Goal: Task Accomplishment & Management: Manage account settings

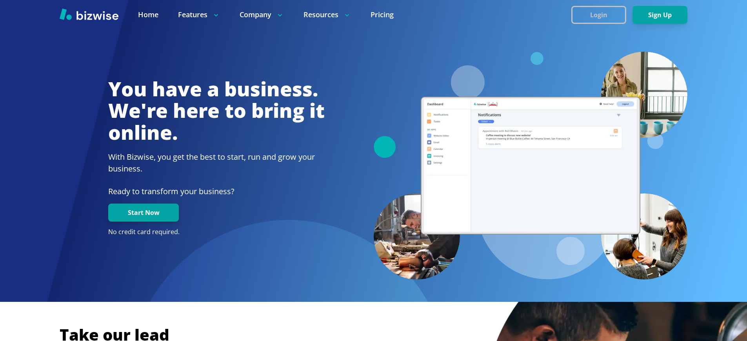
click at [595, 15] on button "Login" at bounding box center [598, 15] width 55 height 18
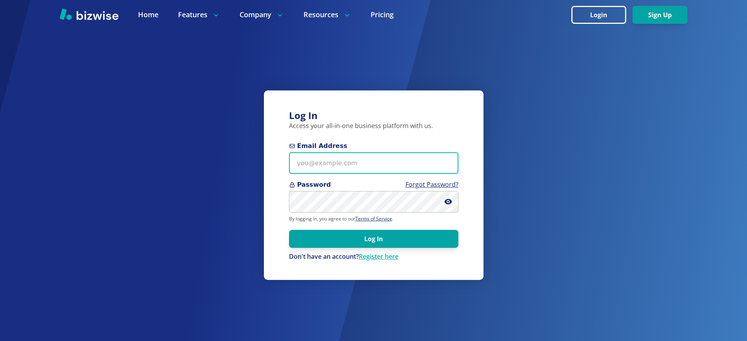
click at [365, 173] on input "Email Address" at bounding box center [373, 163] width 169 height 22
type input "[EMAIL_ADDRESS][DOMAIN_NAME]"
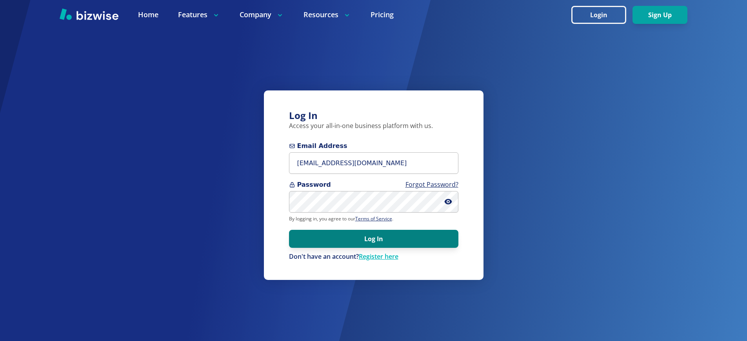
click at [392, 244] on button "Log In" at bounding box center [373, 239] width 169 height 18
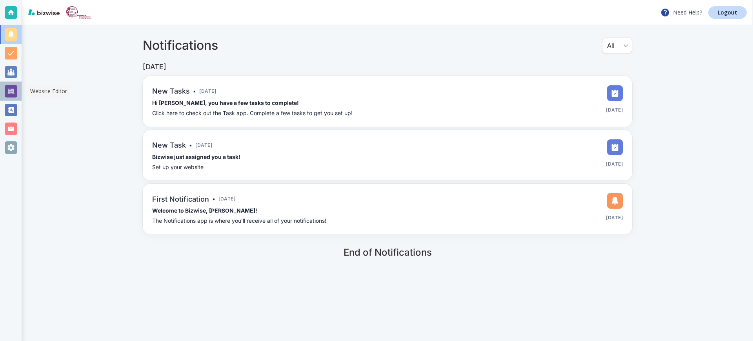
click at [13, 92] on div at bounding box center [11, 91] width 13 height 13
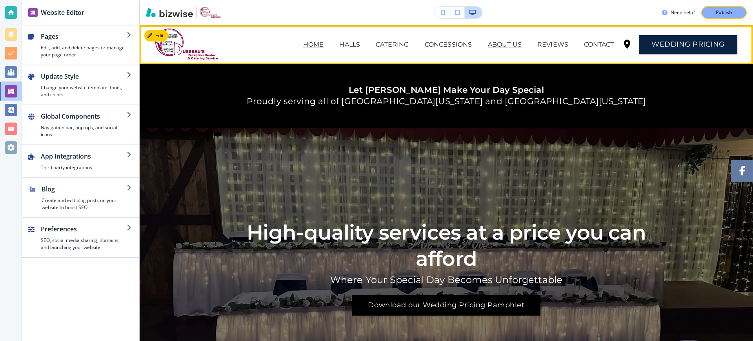
click at [495, 44] on p "ABOUT US" at bounding box center [505, 44] width 34 height 9
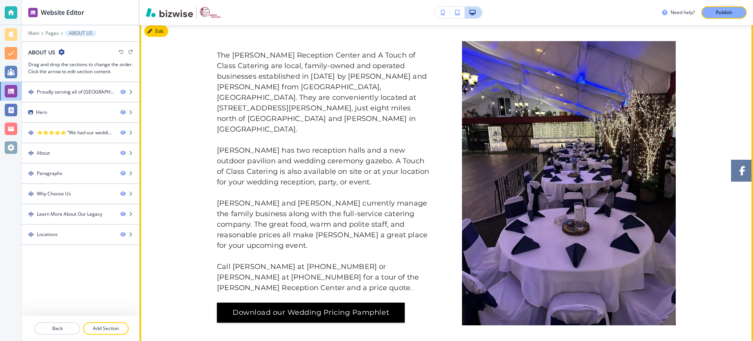
scroll to position [509, 0]
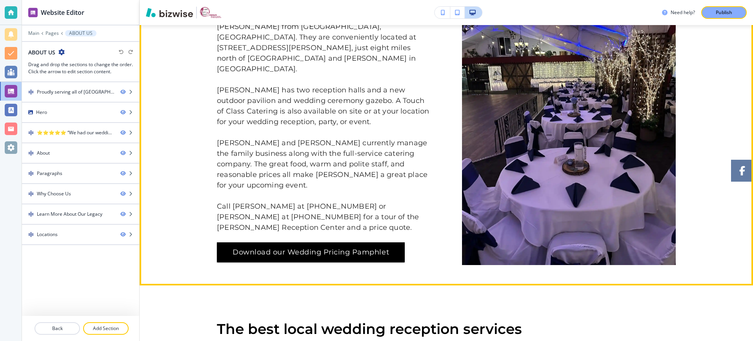
click at [490, 154] on img at bounding box center [569, 123] width 214 height 285
click at [518, 149] on img at bounding box center [569, 123] width 214 height 285
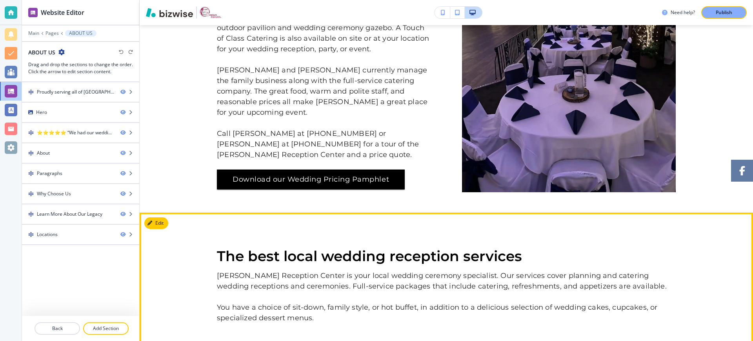
scroll to position [655, 0]
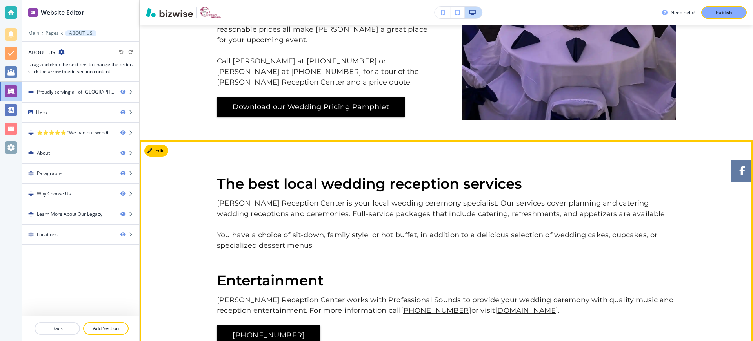
click at [281, 201] on p "[PERSON_NAME] Reception Center is your local wedding ceremony specialist. Our s…" at bounding box center [446, 208] width 459 height 21
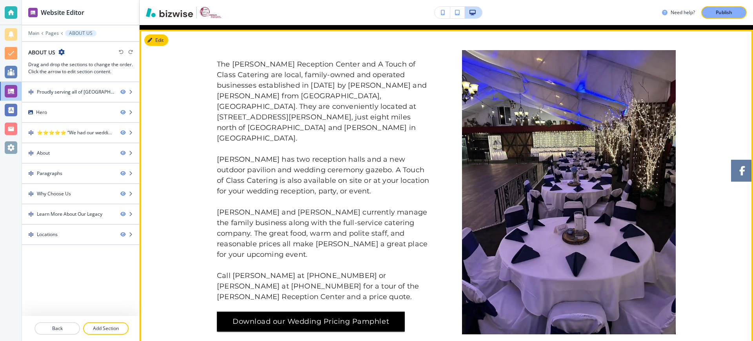
scroll to position [437, 0]
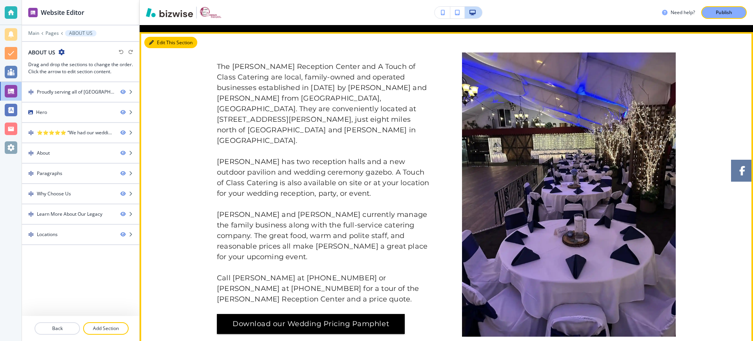
click at [159, 42] on button "Edit This Section" at bounding box center [170, 43] width 53 height 12
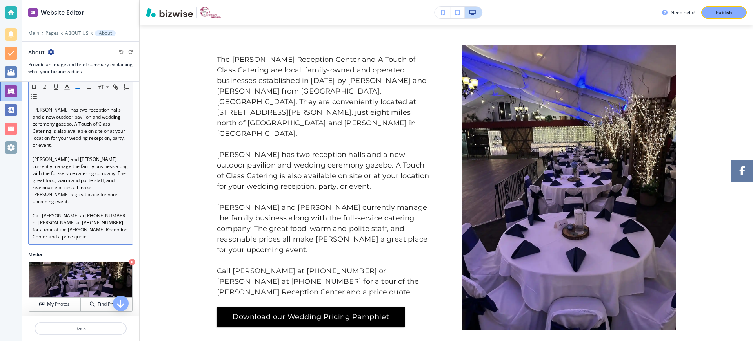
scroll to position [222, 0]
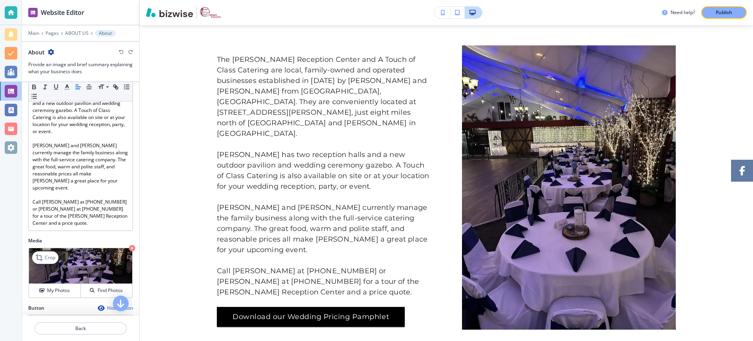
click at [81, 249] on img at bounding box center [80, 267] width 103 height 36
click at [62, 287] on h4 "My Photos" at bounding box center [58, 290] width 23 height 7
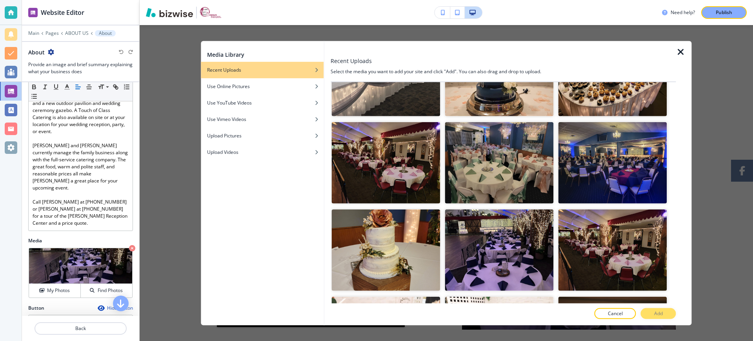
scroll to position [150, 0]
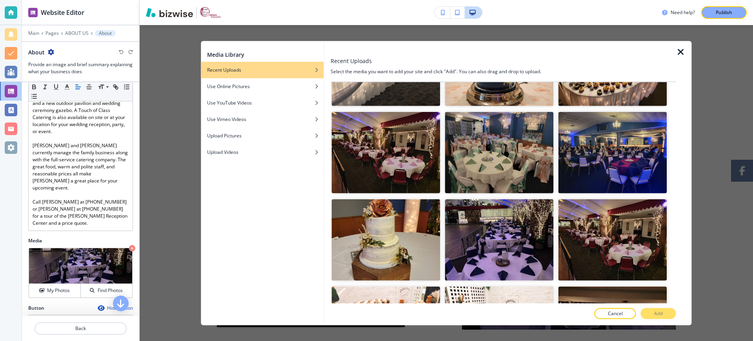
click at [680, 52] on icon "button" at bounding box center [680, 51] width 9 height 9
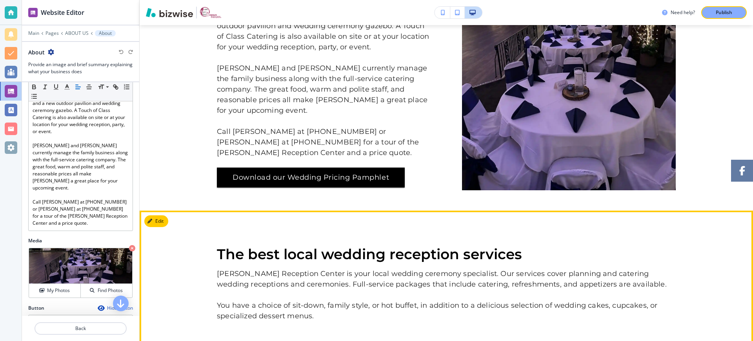
scroll to position [593, 0]
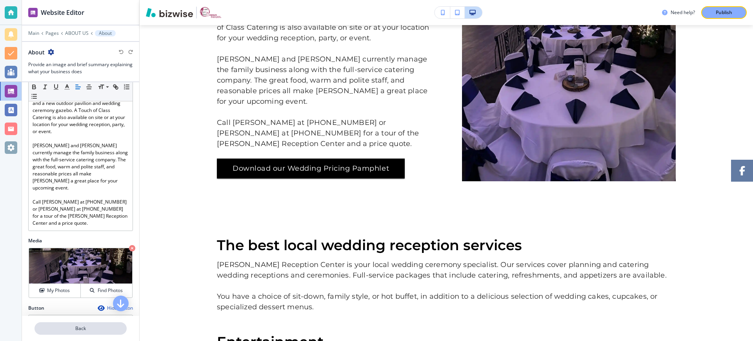
click at [95, 325] on p "Back" at bounding box center [80, 328] width 91 height 7
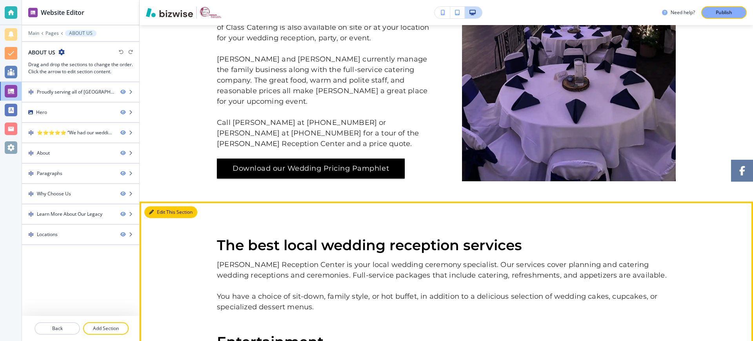
click at [154, 209] on button "Edit This Section" at bounding box center [170, 213] width 53 height 12
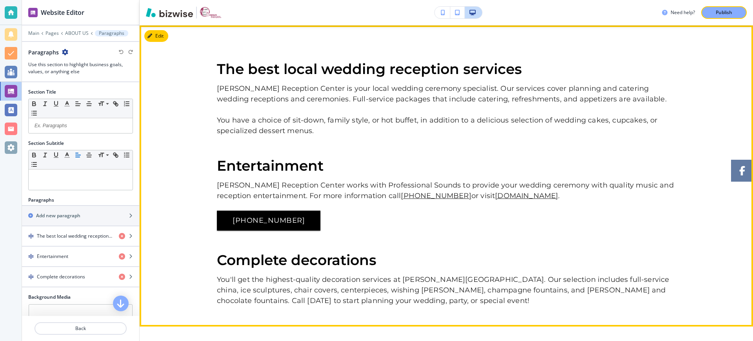
scroll to position [770, 0]
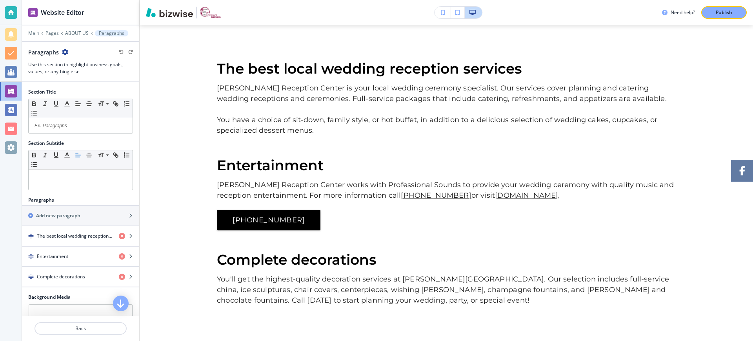
click at [217, 73] on strong "The best local wedding reception services" at bounding box center [369, 68] width 305 height 17
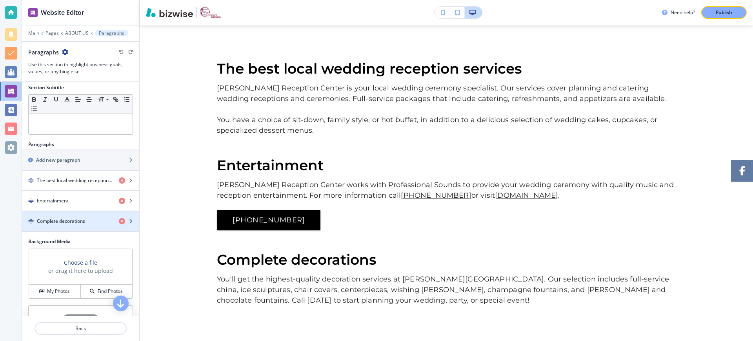
scroll to position [66, 0]
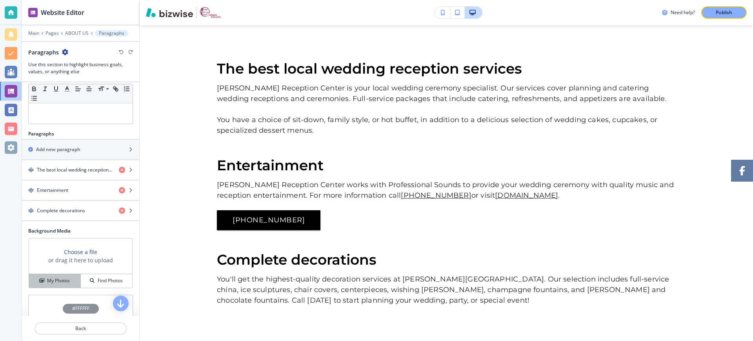
click at [62, 280] on h4 "My Photos" at bounding box center [58, 281] width 23 height 7
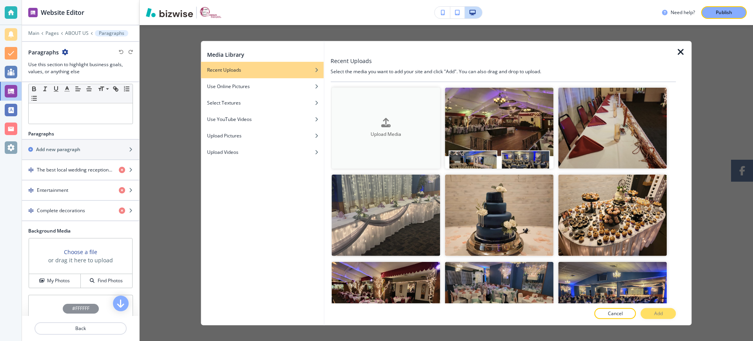
click at [387, 132] on h4 "Upload Media" at bounding box center [385, 134] width 109 height 7
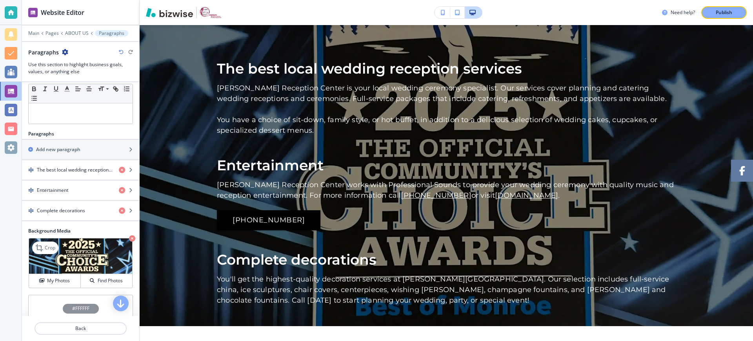
click at [129, 240] on icon "button" at bounding box center [132, 239] width 6 height 6
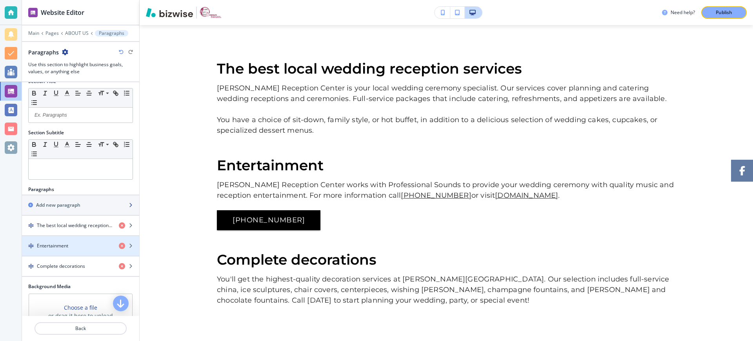
scroll to position [0, 0]
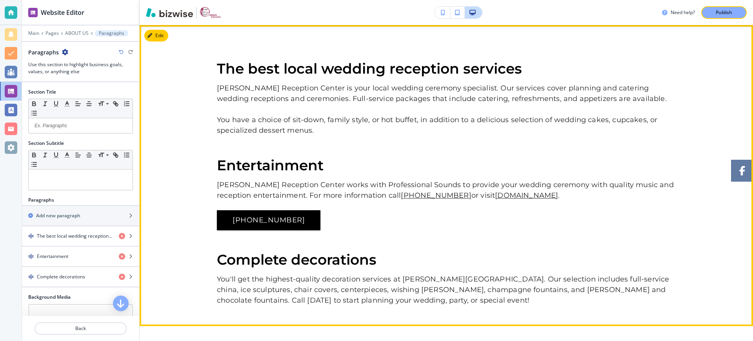
click at [238, 127] on p "You have a choice of sit-down, family style, or hot buffet, in addition to a de…" at bounding box center [446, 125] width 459 height 21
click at [238, 116] on p "You have a choice of sit-down, family style, or hot buffet, in addition to a de…" at bounding box center [446, 125] width 459 height 21
click at [159, 37] on button "Edit This Section" at bounding box center [170, 36] width 53 height 12
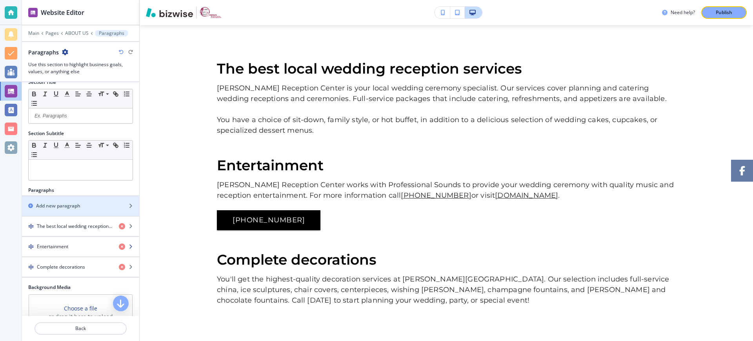
scroll to position [53, 0]
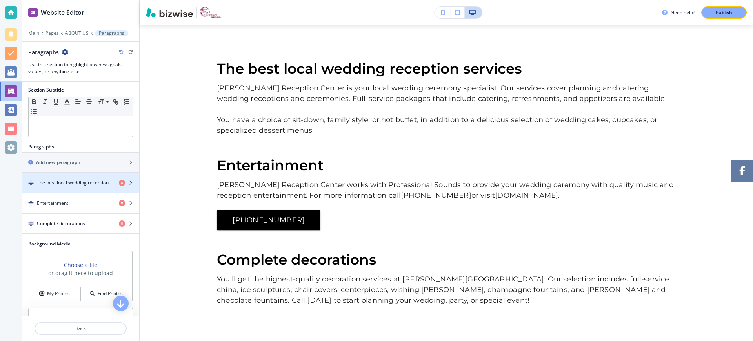
click at [128, 182] on icon "button" at bounding box center [130, 183] width 5 height 5
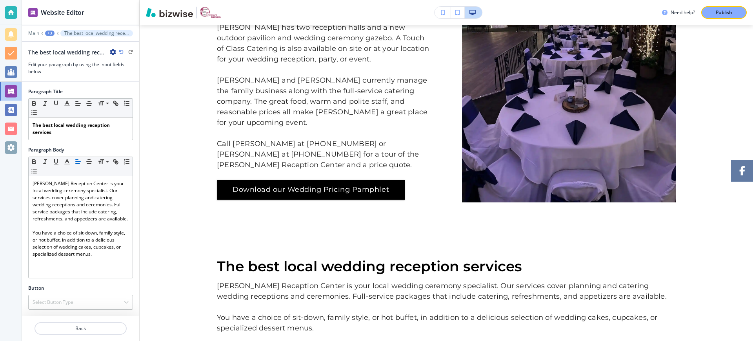
scroll to position [628, 0]
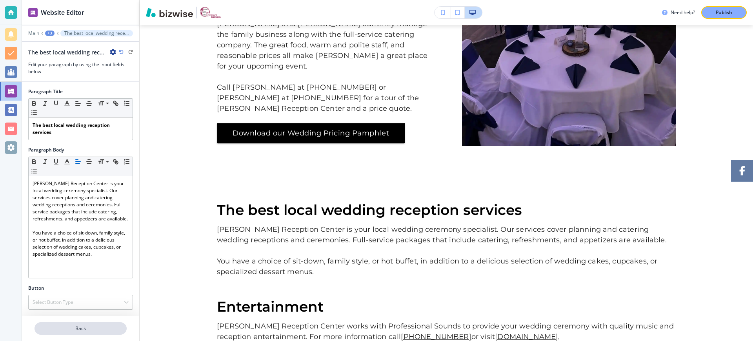
click at [82, 328] on p "Back" at bounding box center [80, 328] width 91 height 7
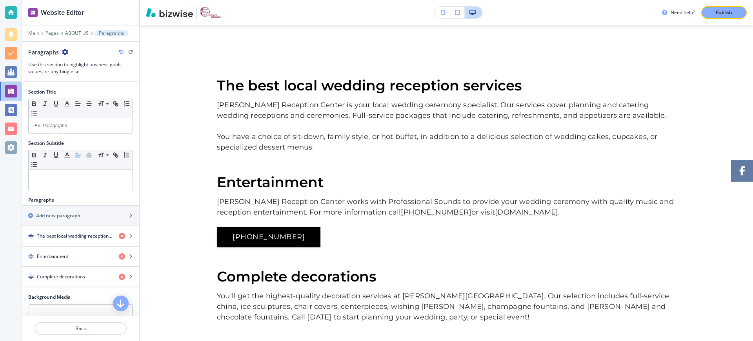
scroll to position [770, 0]
